Goal: Task Accomplishment & Management: Manage account settings

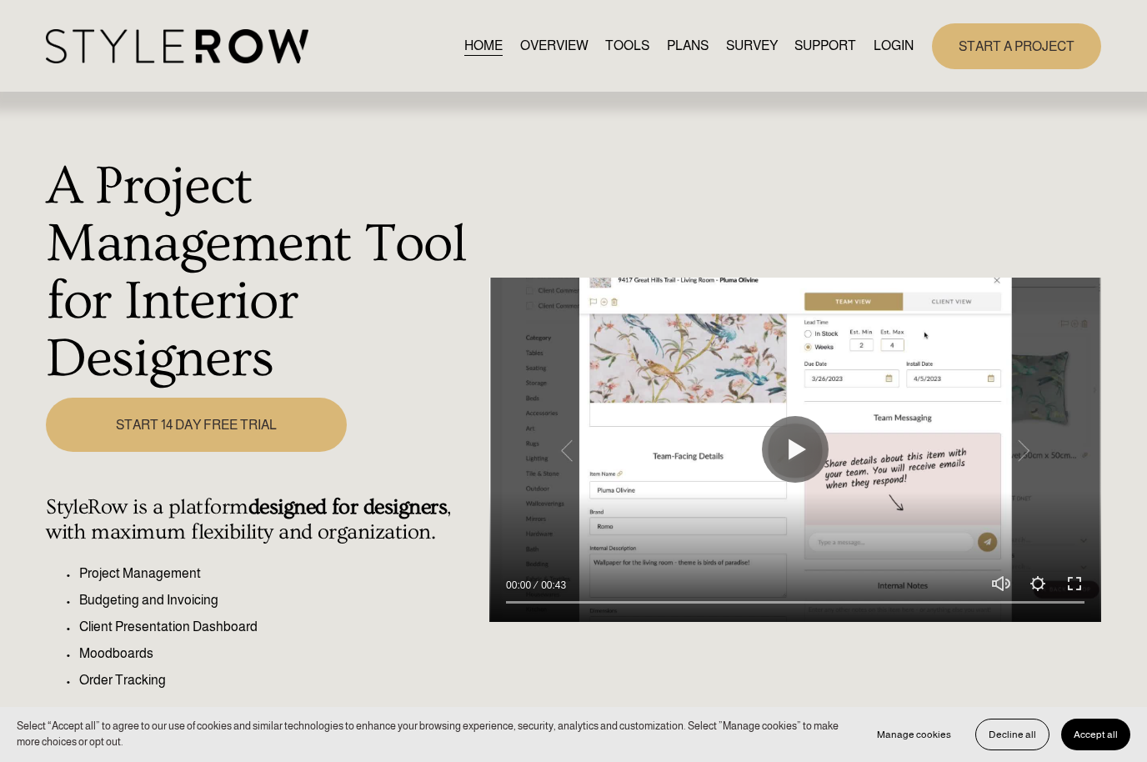
click at [887, 48] on link "LOGIN" at bounding box center [894, 46] width 40 height 23
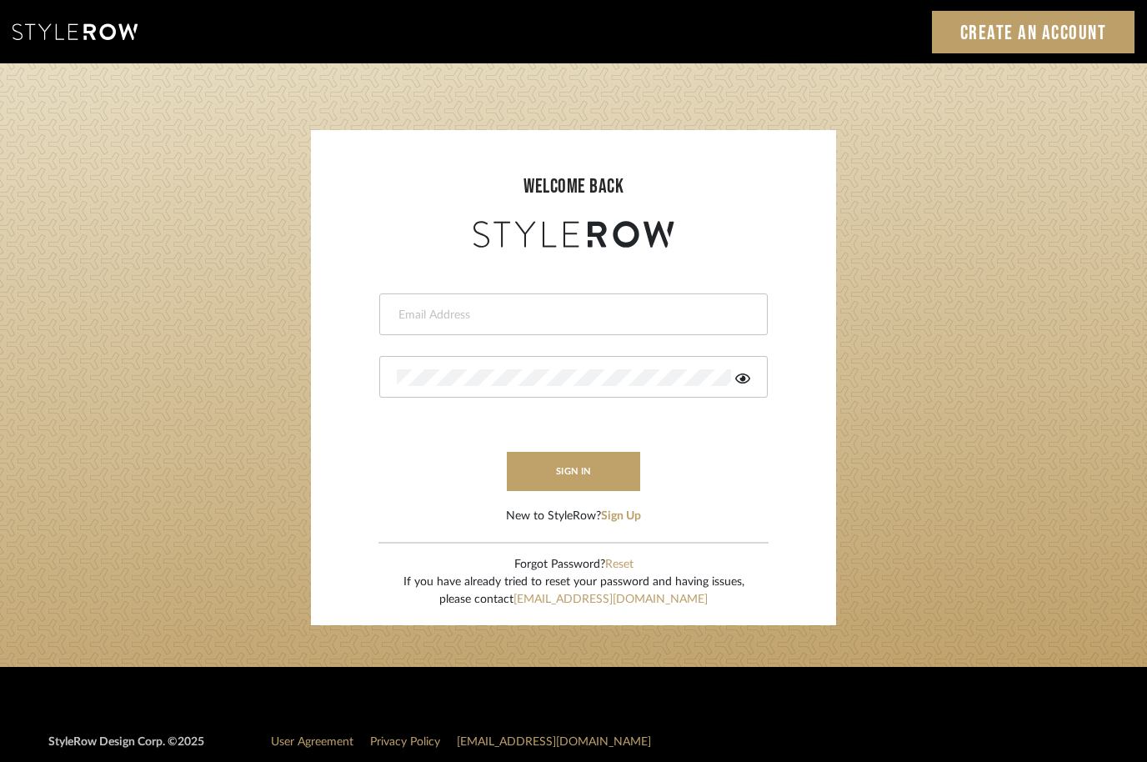
type input "[EMAIL_ADDRESS][DOMAIN_NAME]"
click at [611, 471] on button "sign in" at bounding box center [573, 471] width 133 height 39
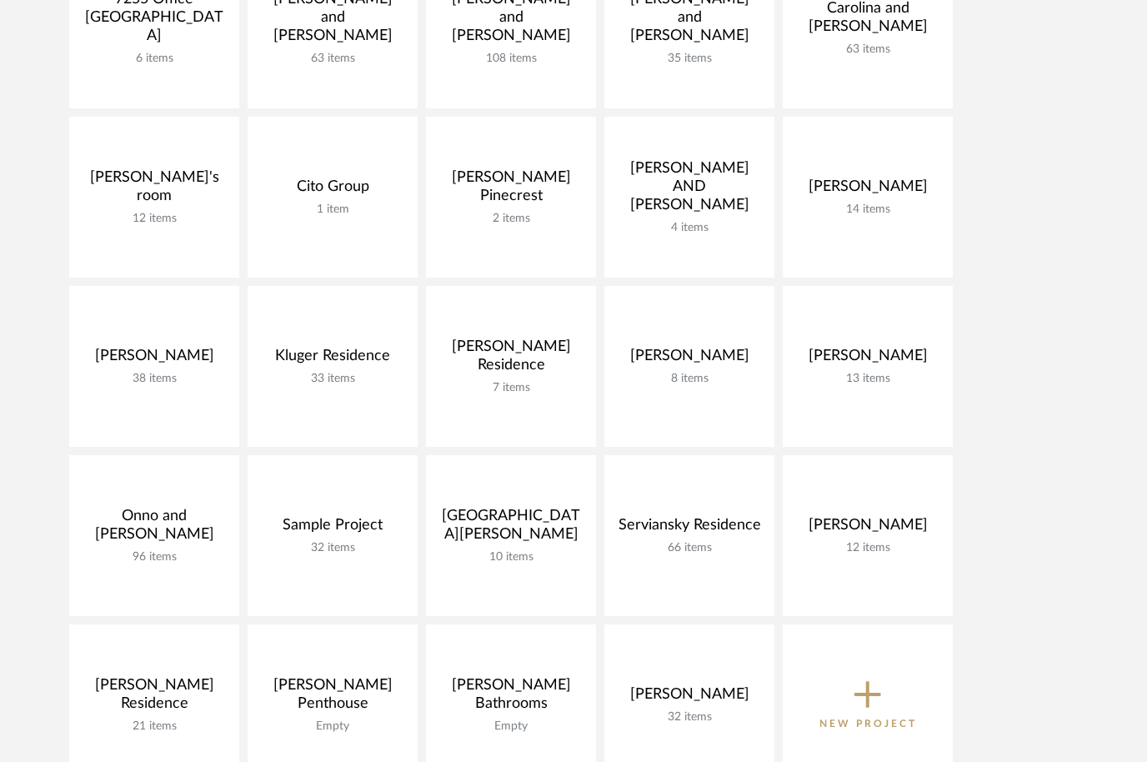
scroll to position [466, 0]
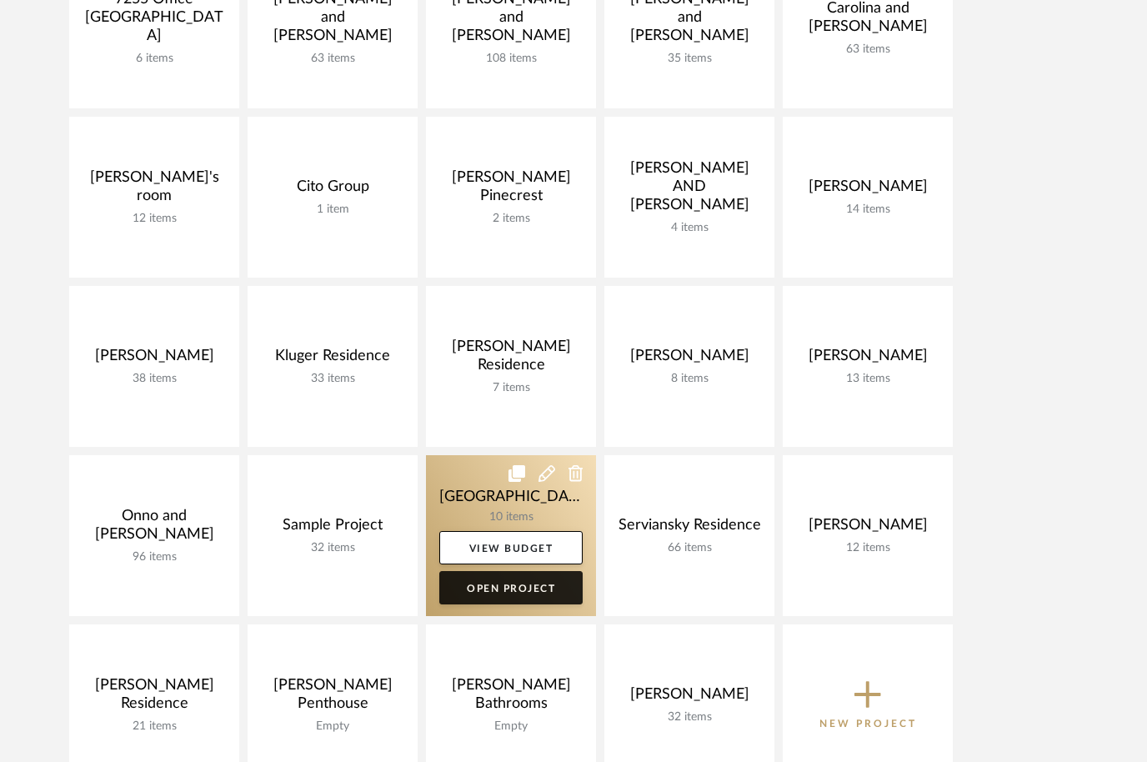
click at [535, 584] on link "Open Project" at bounding box center [510, 587] width 143 height 33
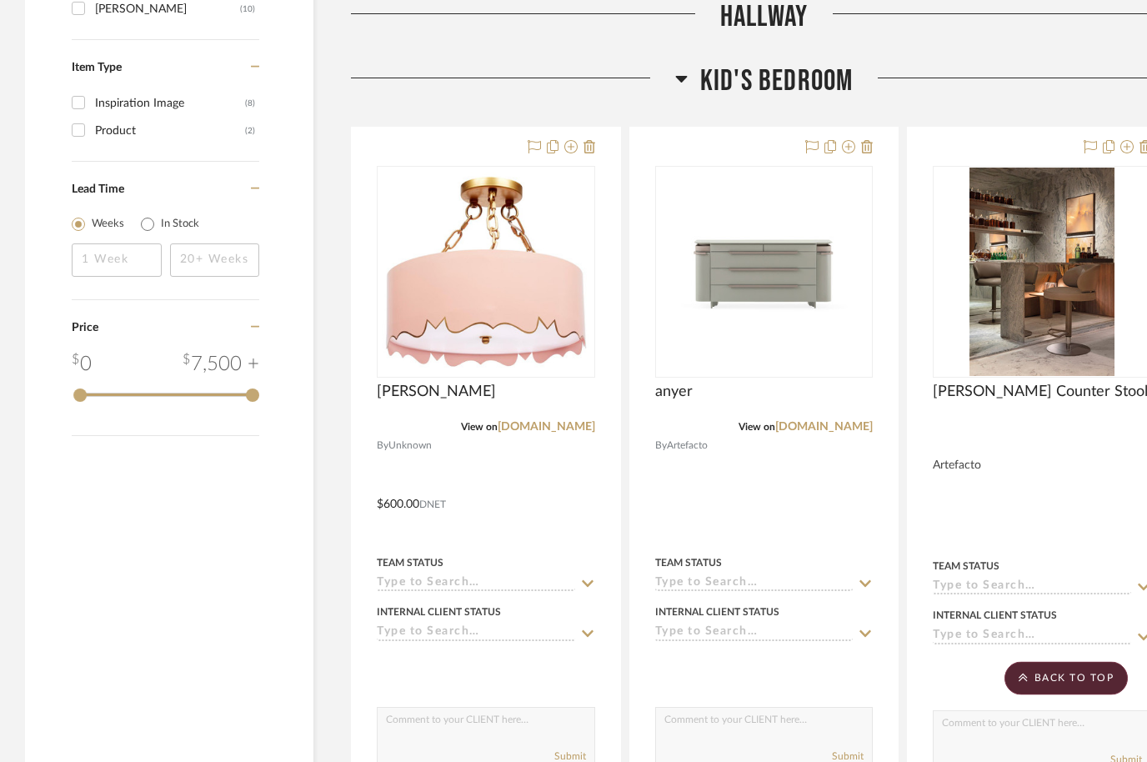
scroll to position [1393, 0]
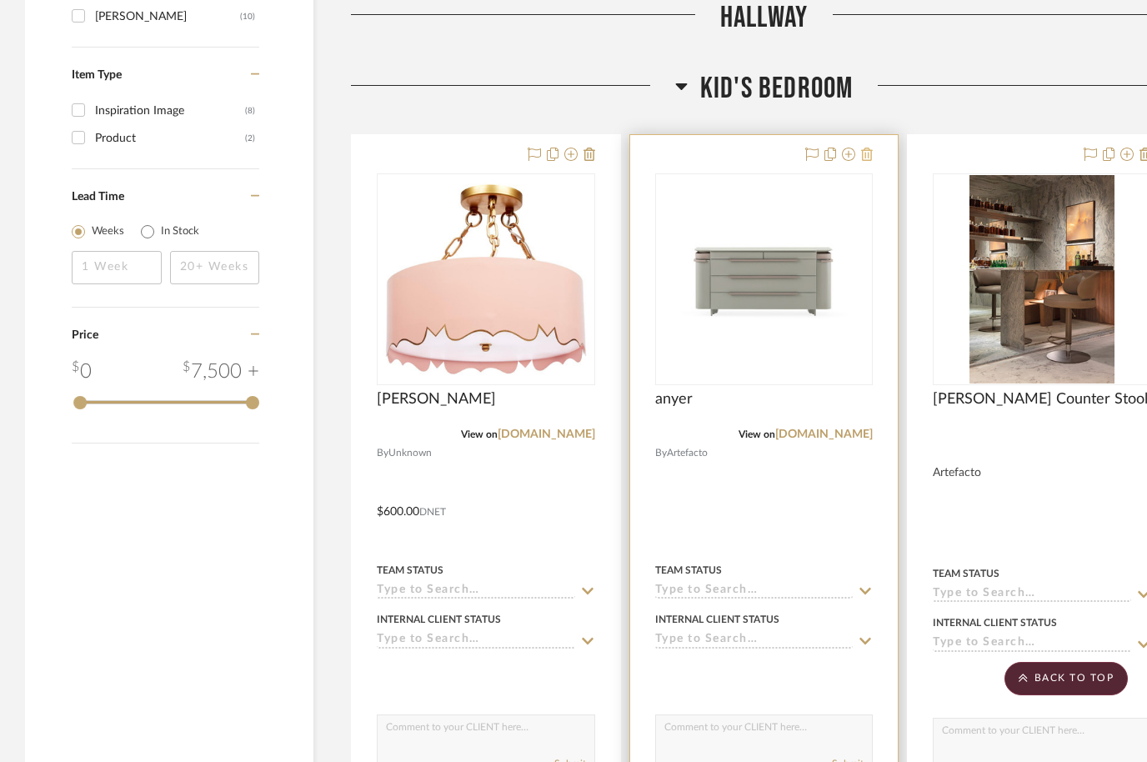
click at [866, 148] on fa-icon at bounding box center [867, 154] width 12 height 13
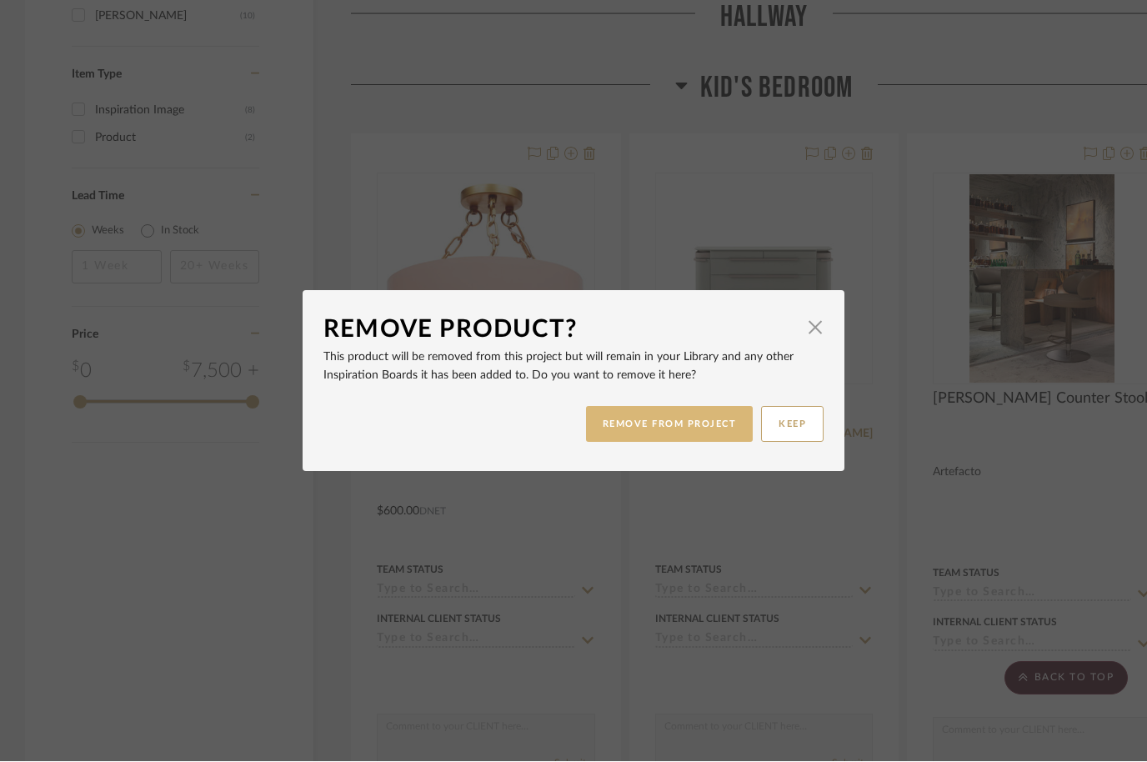
click at [689, 426] on button "REMOVE FROM PROJECT" at bounding box center [670, 425] width 168 height 36
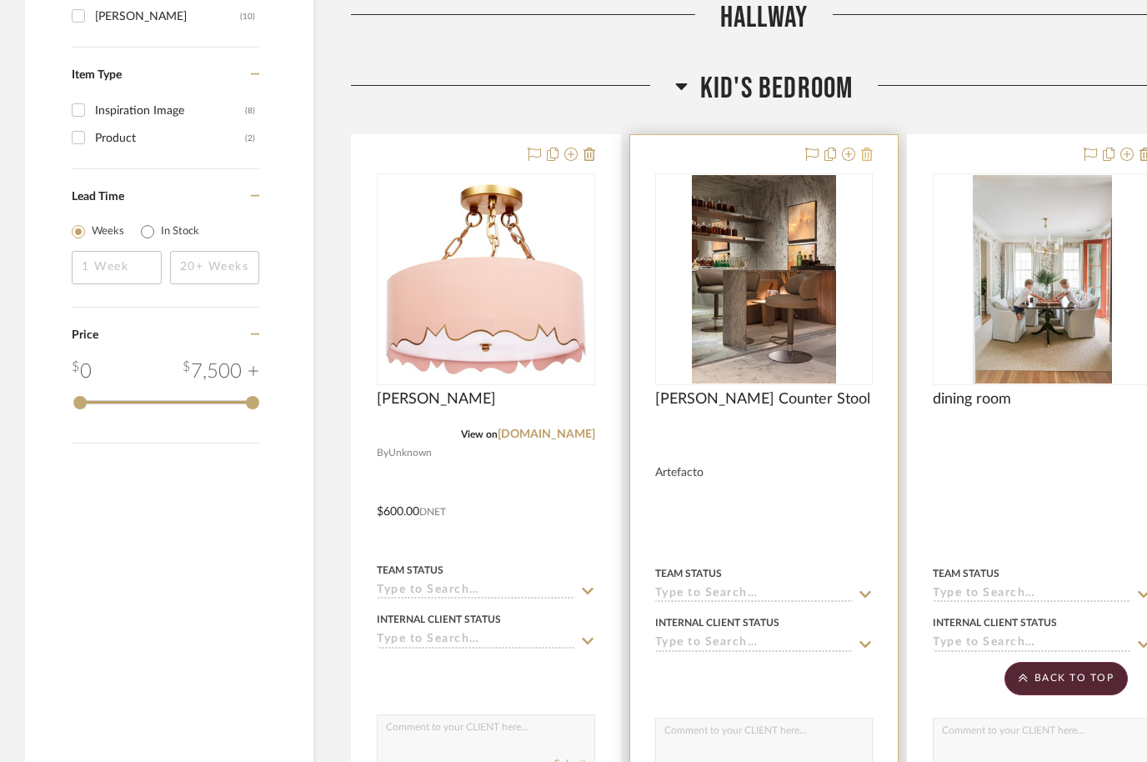
click at [866, 148] on icon at bounding box center [867, 154] width 12 height 13
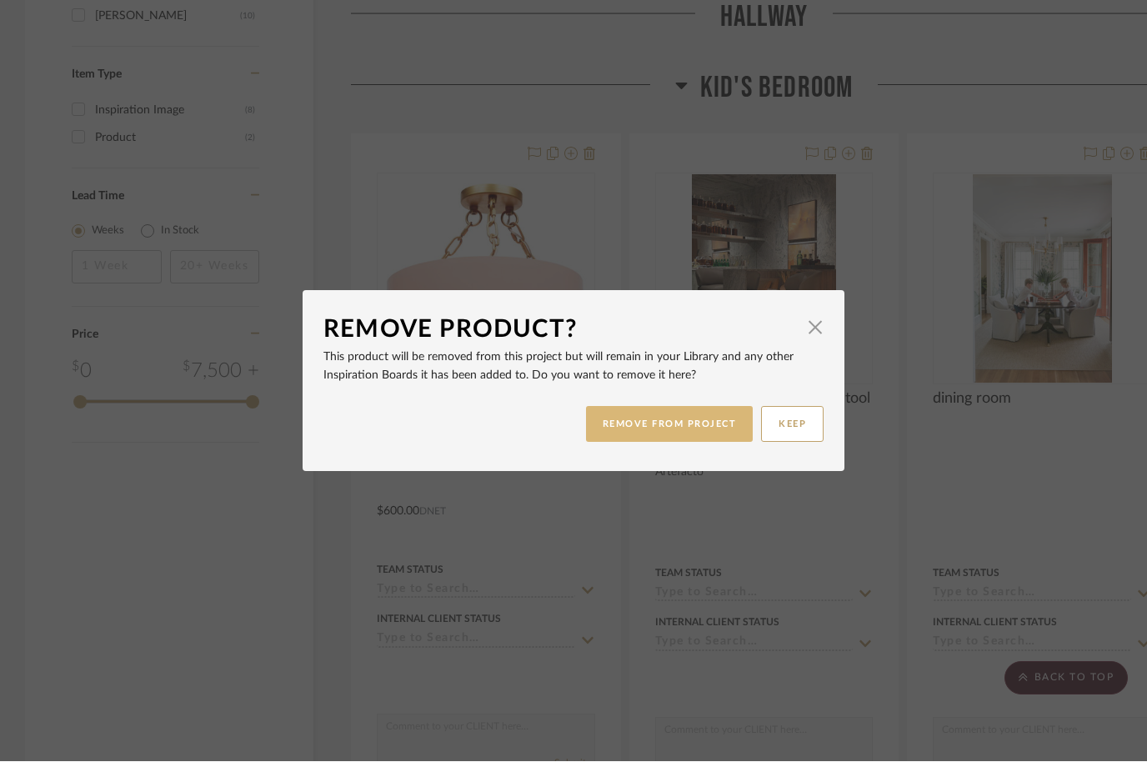
click at [697, 430] on button "REMOVE FROM PROJECT" at bounding box center [670, 425] width 168 height 36
